Goal: Check status

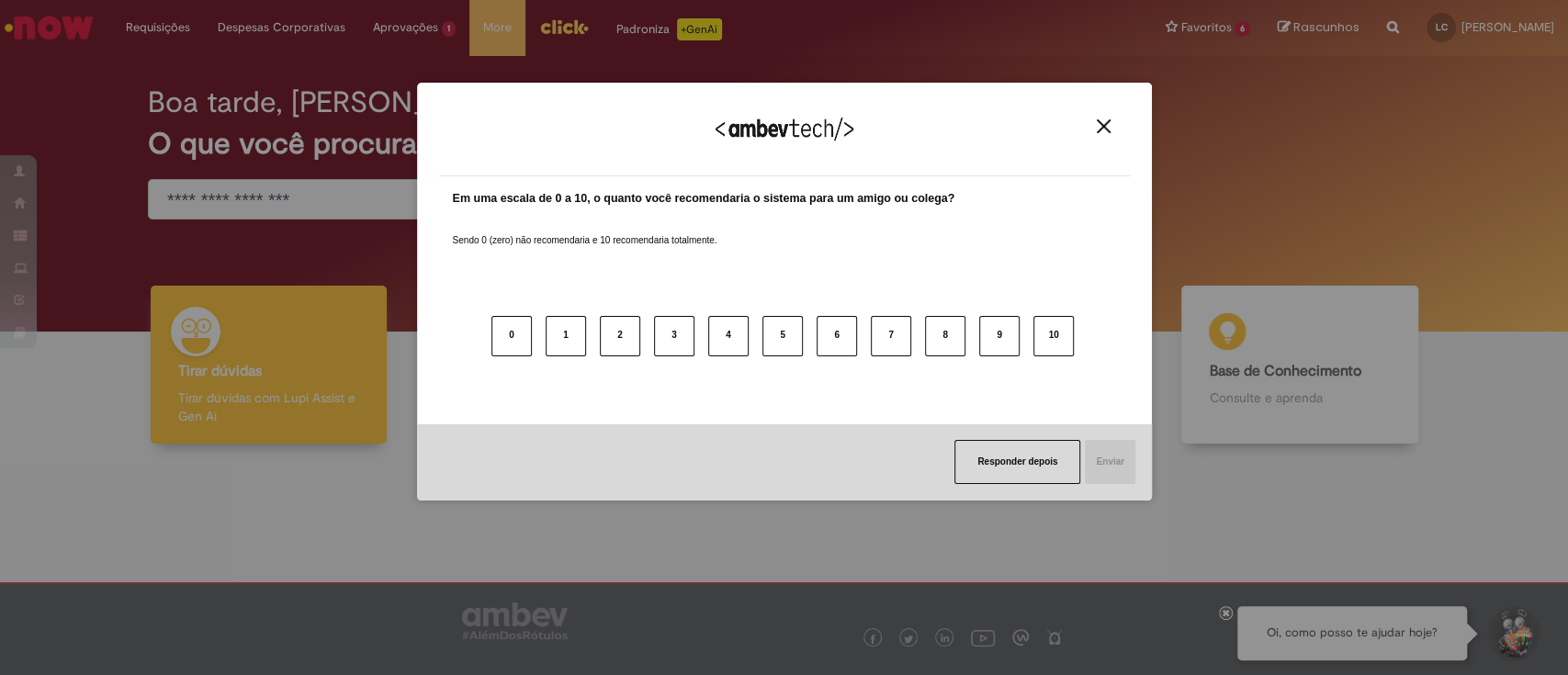
click at [1102, 124] on img "Close" at bounding box center [1103, 126] width 14 height 14
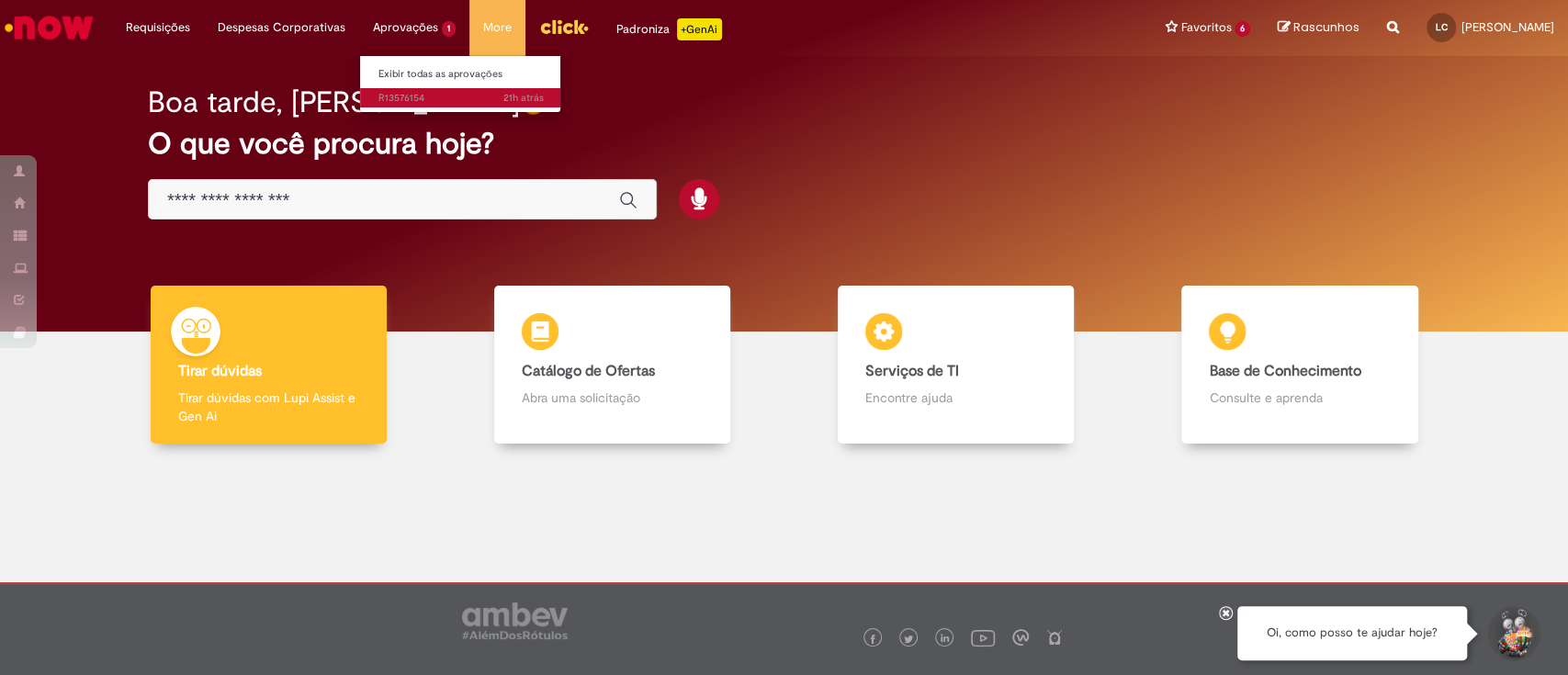
click at [418, 93] on span "21h atrás 21 horas atrás R13576154" at bounding box center [461, 98] width 166 height 15
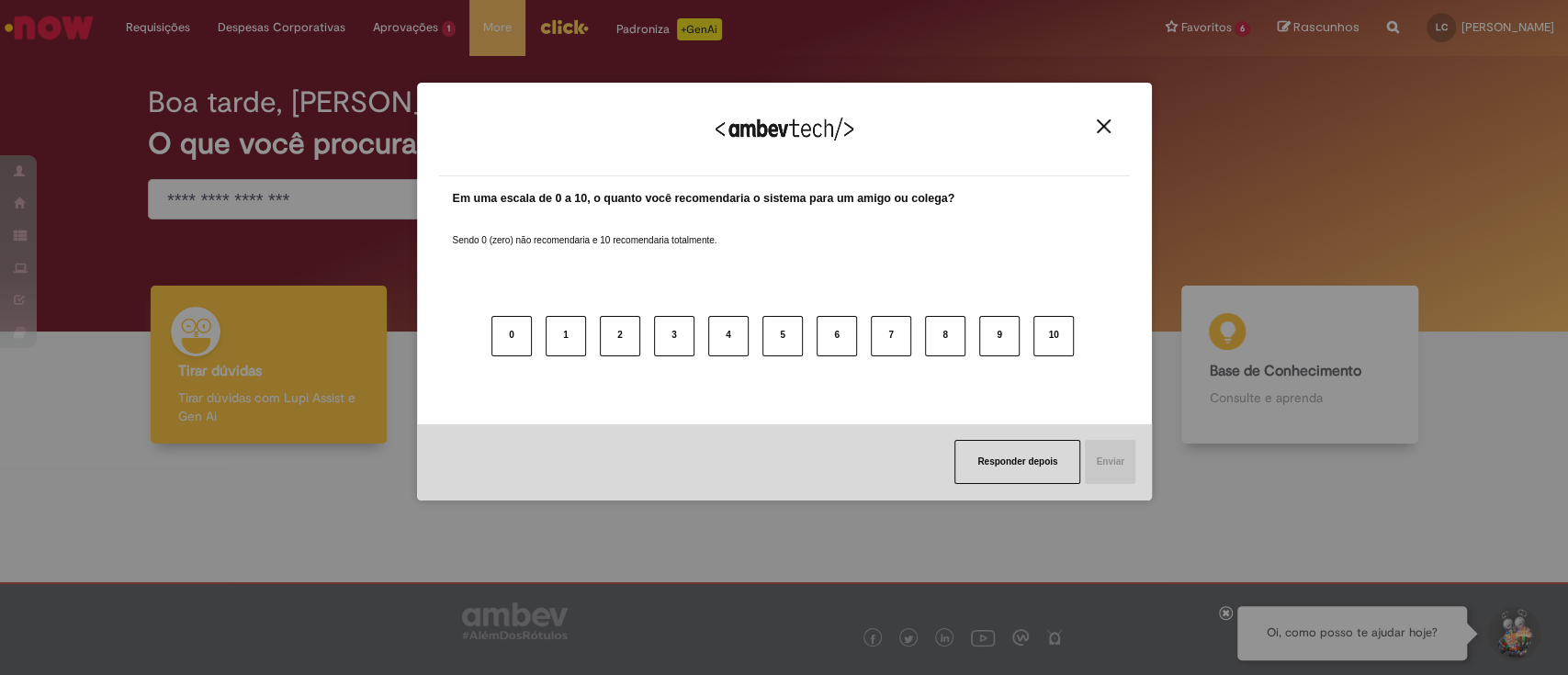
click at [1108, 120] on img "Close" at bounding box center [1103, 126] width 14 height 14
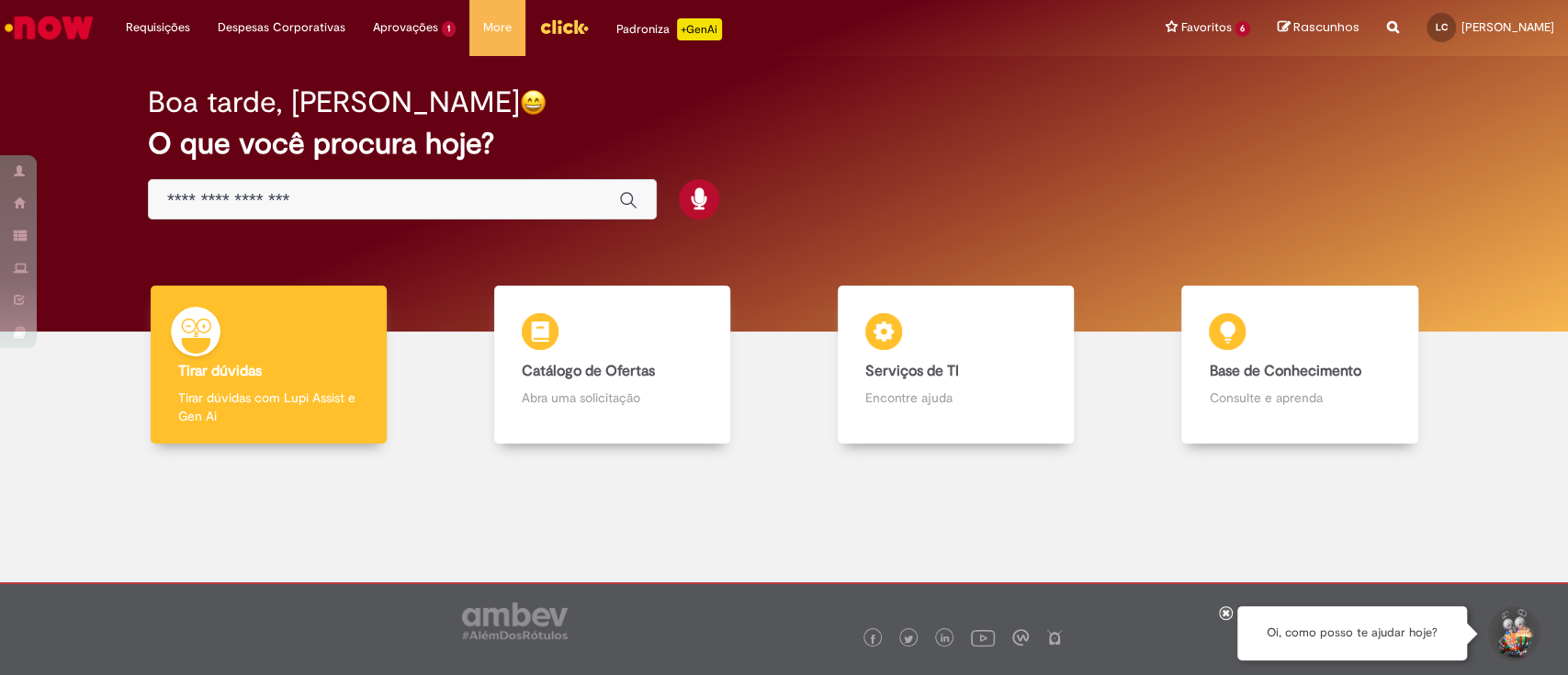
click at [1241, 255] on div "Boa tarde, [PERSON_NAME] O que você procura hoje?" at bounding box center [784, 194] width 1540 height 276
